Goal: Task Accomplishment & Management: Manage account settings

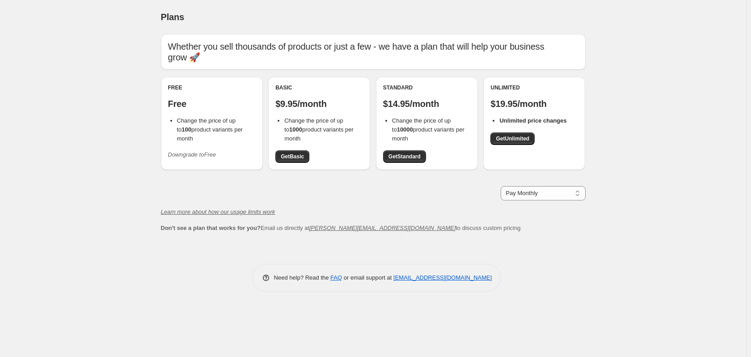
click at [185, 147] on button "Downgrade to Free" at bounding box center [192, 154] width 59 height 14
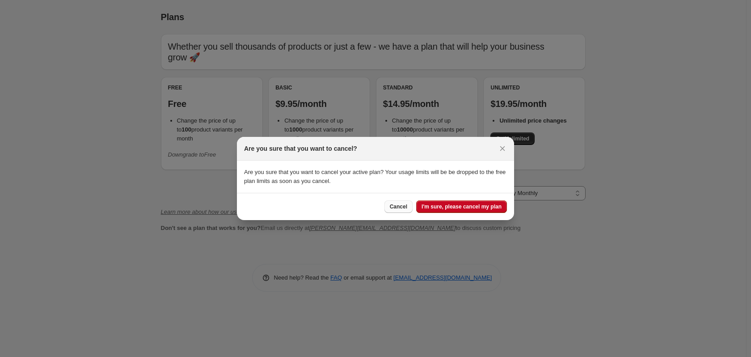
click at [406, 209] on span "Cancel" at bounding box center [398, 206] width 17 height 7
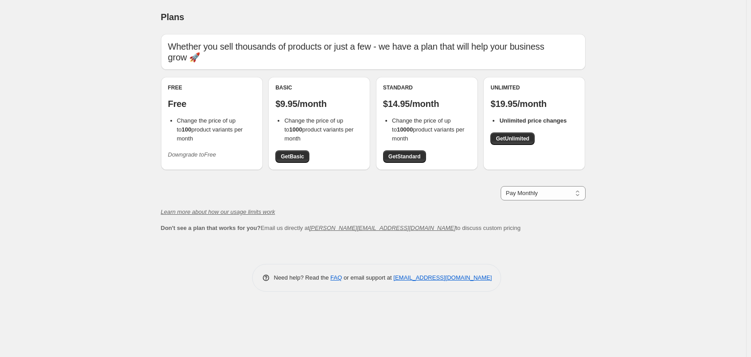
click at [197, 153] on div "Free Free Change the price of up to 100 product variants per month Downgrade to…" at bounding box center [212, 123] width 102 height 93
click at [196, 151] on icon "Downgrade to Free" at bounding box center [192, 154] width 48 height 7
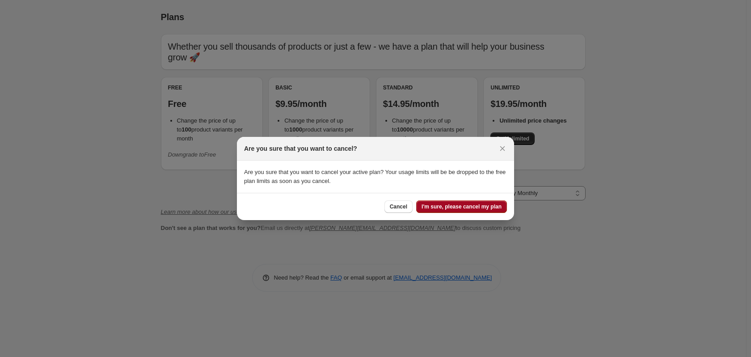
click at [464, 209] on span "I'm sure, please cancel my plan" at bounding box center [461, 206] width 80 height 7
